Goal: Task Accomplishment & Management: Manage account settings

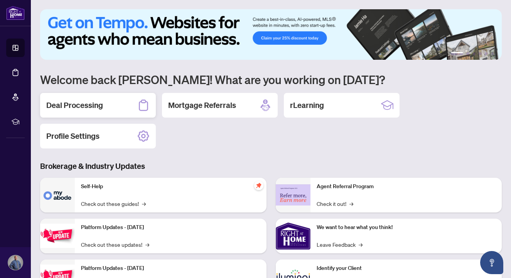
click at [114, 108] on div "Deal Processing" at bounding box center [98, 105] width 116 height 25
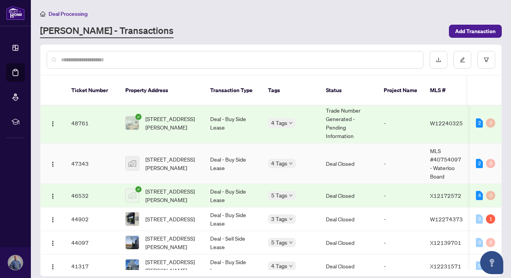
scroll to position [52, 0]
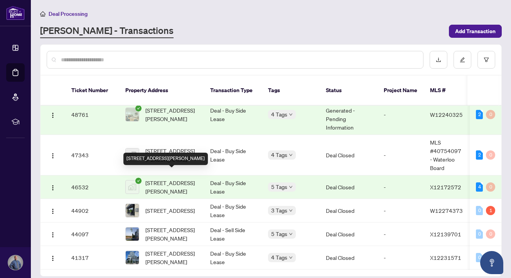
click at [169, 179] on span "[STREET_ADDRESS][PERSON_NAME]" at bounding box center [171, 187] width 52 height 17
